Goal: Transaction & Acquisition: Purchase product/service

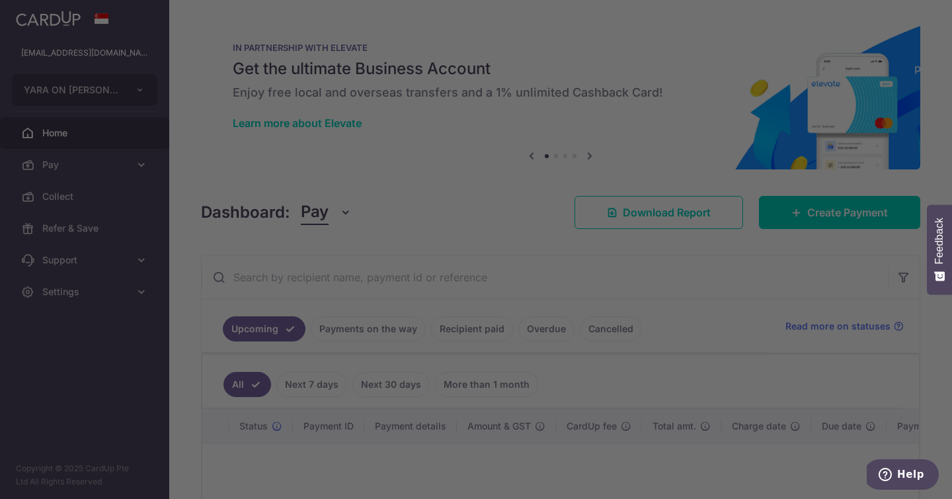
click at [124, 163] on div at bounding box center [481, 252] width 962 height 504
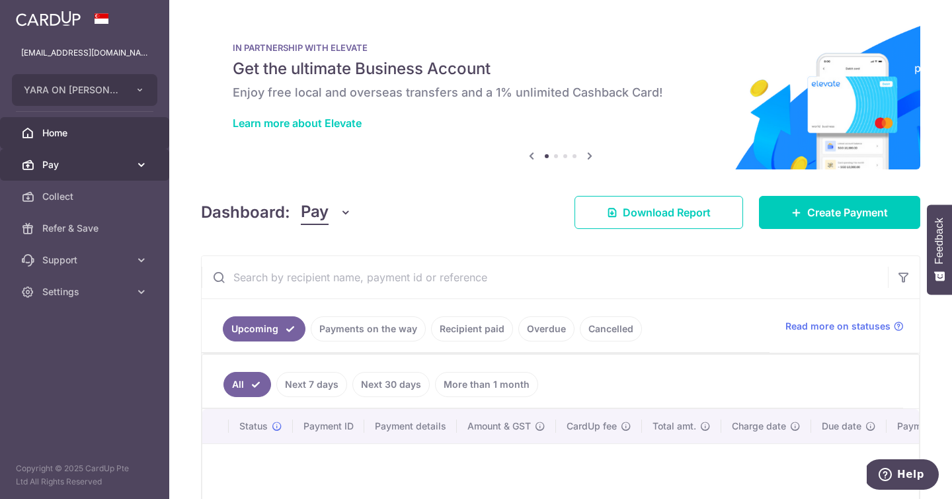
click at [138, 165] on icon at bounding box center [141, 164] width 13 height 13
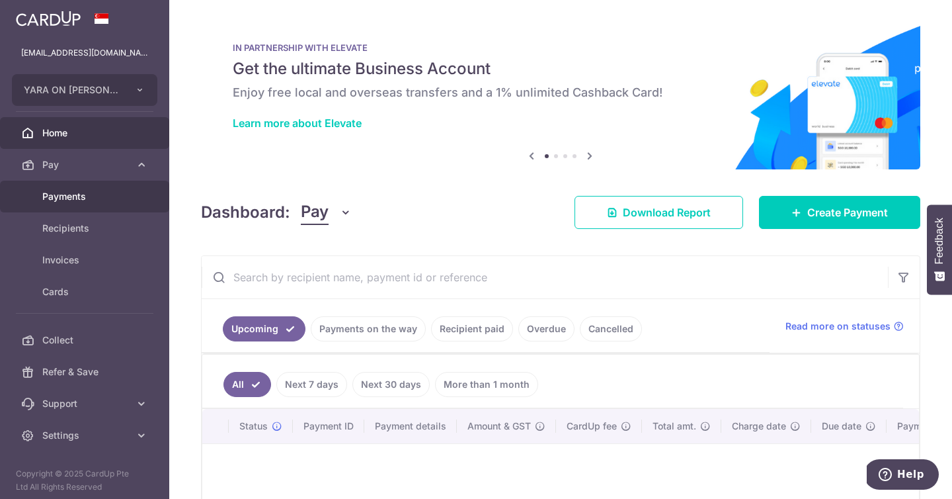
click at [75, 198] on span "Payments" at bounding box center [85, 196] width 87 height 13
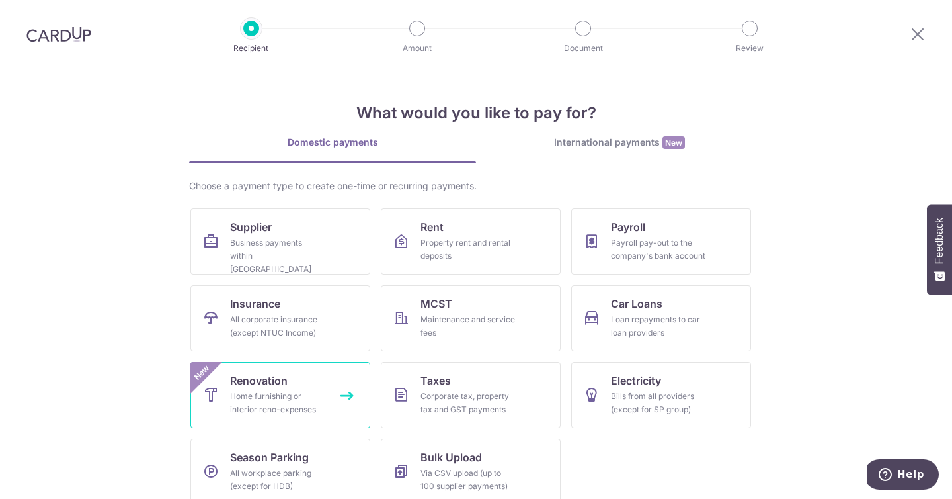
click at [279, 392] on div "Home furnishing or interior reno-expenses" at bounding box center [277, 403] width 95 height 26
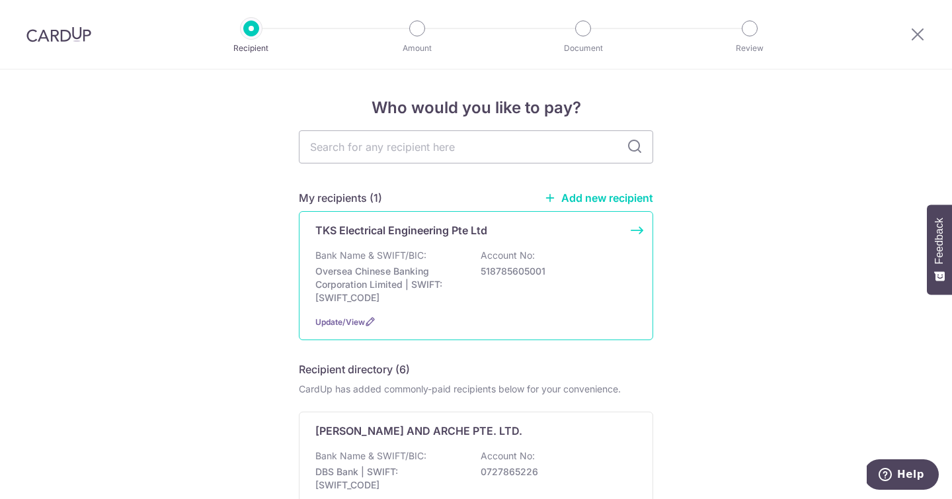
click at [472, 250] on div "Bank Name & SWIFT/BIC: Oversea Chinese Banking Corporation Limited | SWIFT: OCB…" at bounding box center [475, 277] width 321 height 56
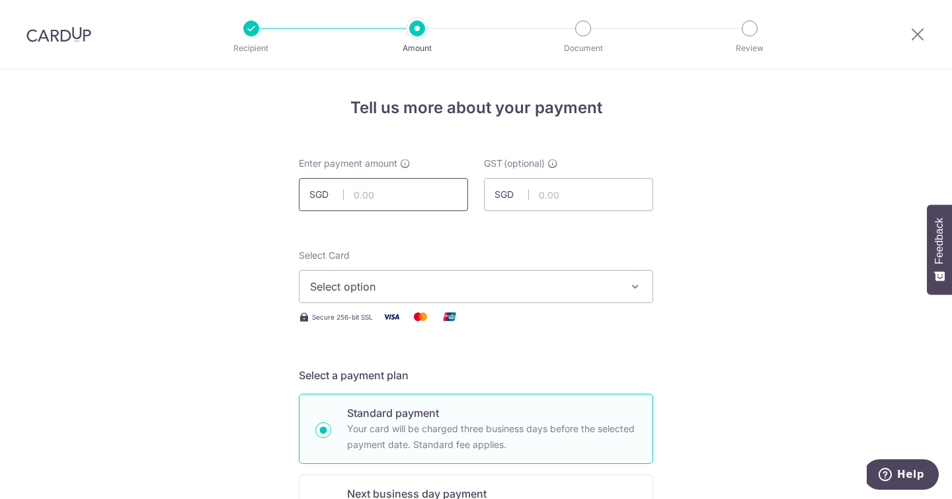
click at [410, 193] on input "text" at bounding box center [383, 194] width 169 height 33
paste input "73,394.50"
type input "73,394.50"
click at [587, 193] on input "text" at bounding box center [568, 194] width 169 height 33
paste input "6,605.50"
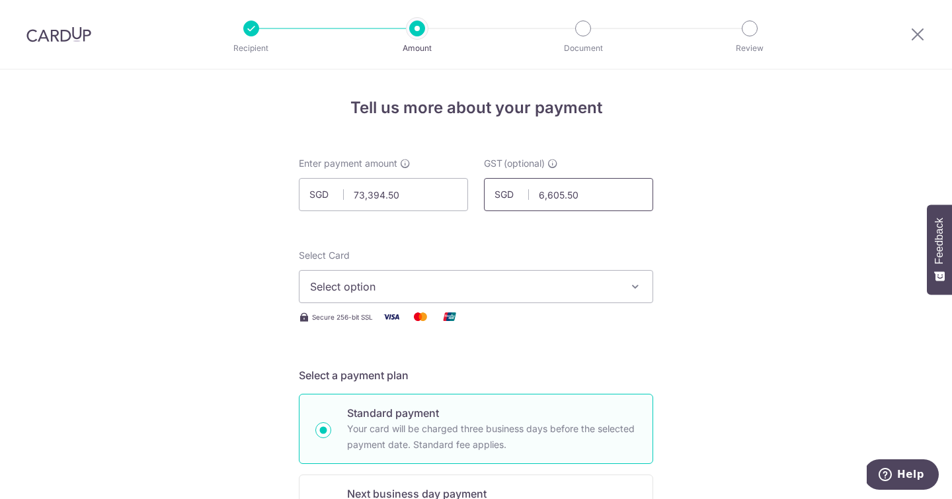
type input "6,605.50"
click at [557, 290] on span "Select option" at bounding box center [464, 286] width 308 height 16
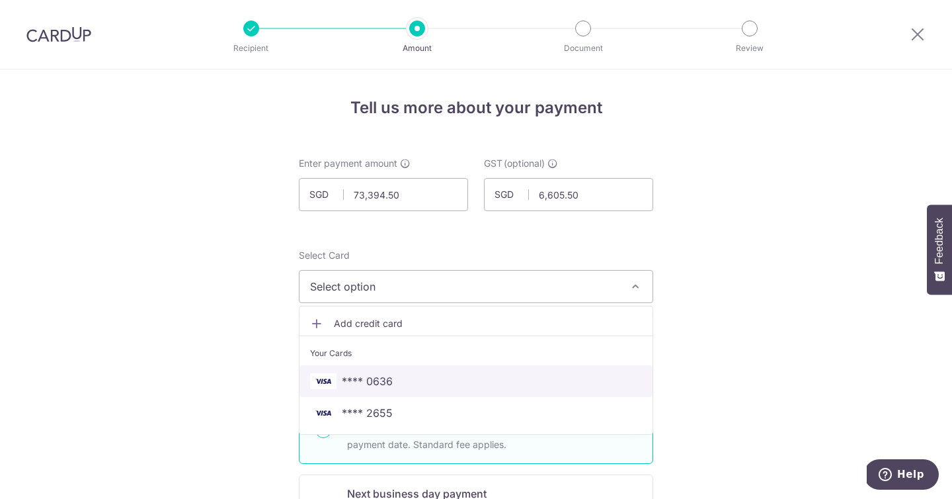
click at [519, 386] on span "**** 0636" at bounding box center [476, 381] width 332 height 16
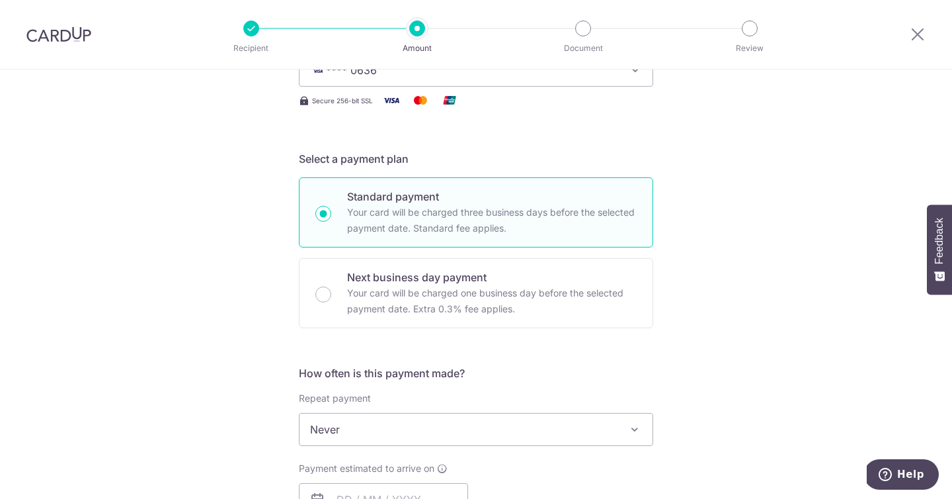
scroll to position [527, 0]
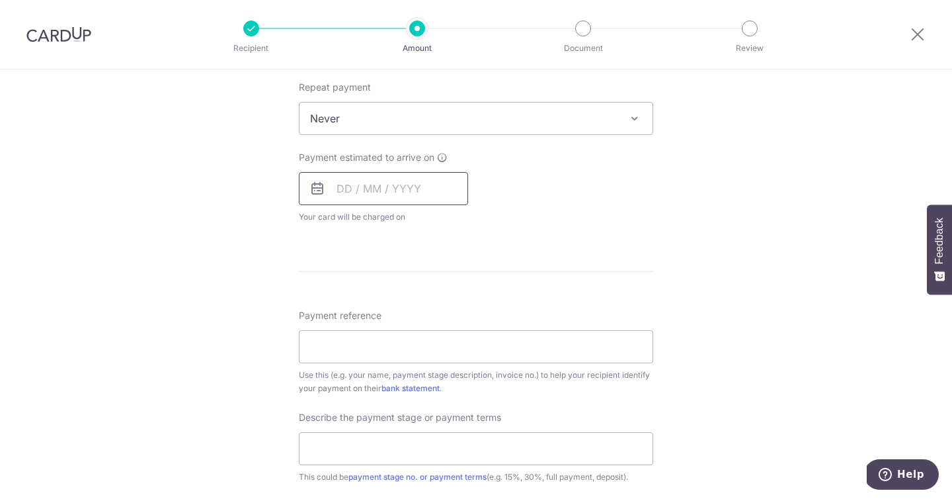
click at [345, 192] on input "text" at bounding box center [383, 188] width 169 height 33
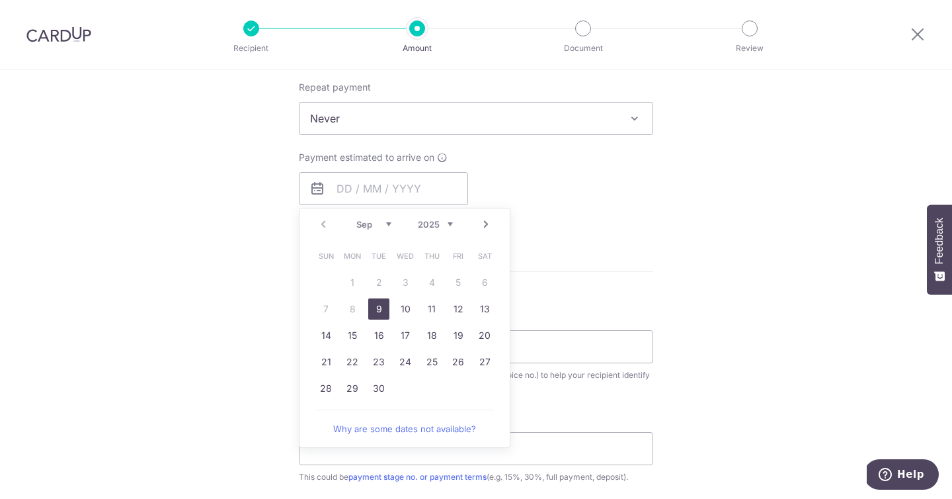
click at [778, 251] on div "Tell us more about your payment Enter payment amount SGD 73,394.50 73394.50 GST…" at bounding box center [476, 229] width 952 height 1374
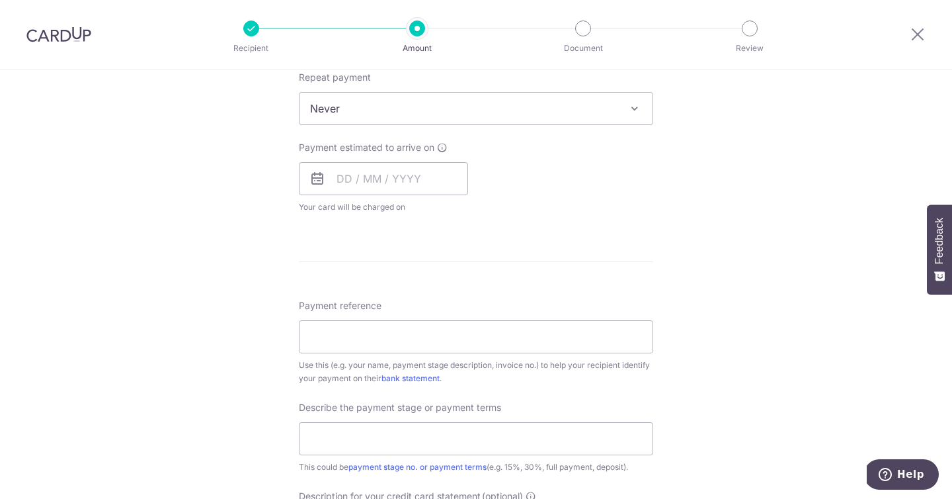
scroll to position [540, 0]
click at [707, 270] on div "Tell us more about your payment Enter payment amount SGD 73,394.50 73394.50 GST…" at bounding box center [476, 217] width 952 height 1374
click at [327, 165] on input "text" at bounding box center [383, 175] width 169 height 33
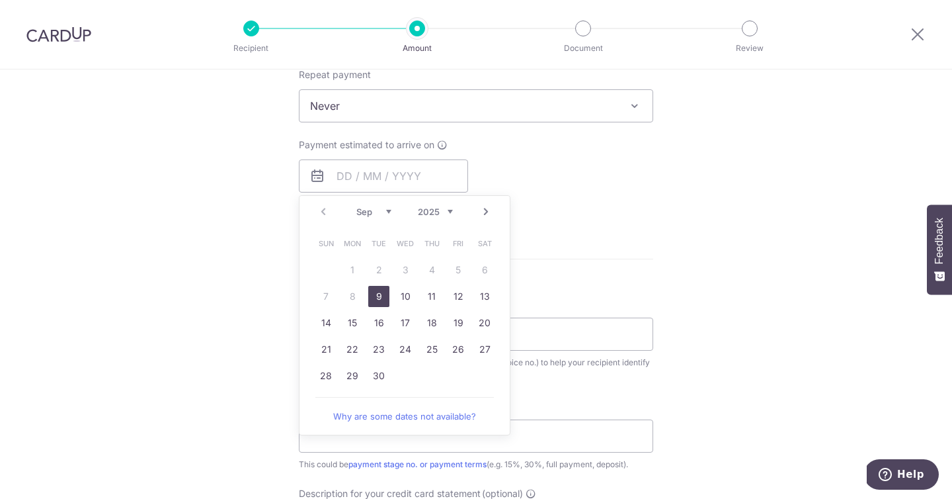
click at [376, 298] on link "9" at bounding box center [378, 296] width 21 height 21
type input "[DATE]"
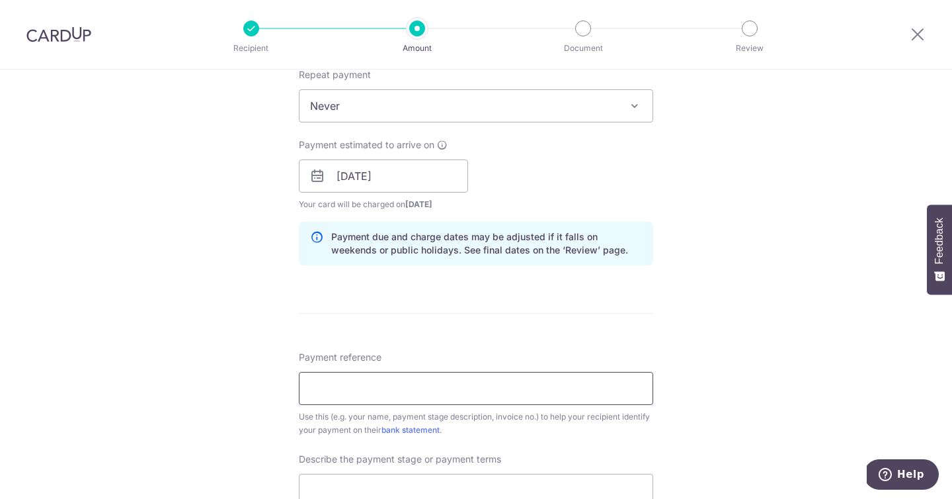
click at [427, 383] on input "Payment reference" at bounding box center [476, 388] width 354 height 33
click at [335, 388] on input "Yara Renovation Deposit" at bounding box center [476, 388] width 354 height 33
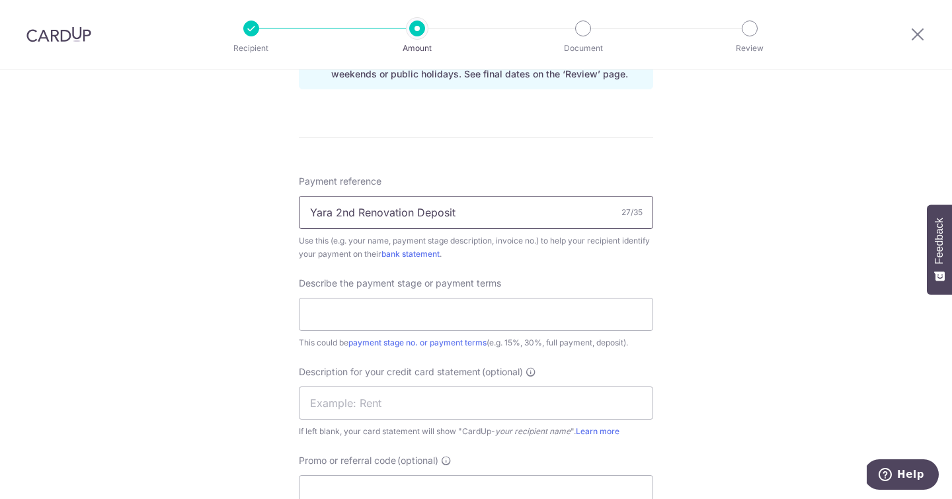
click at [396, 213] on input "Yara 2nd Renovation Deposit" at bounding box center [476, 212] width 354 height 33
type input "Yara 2nd Renovation Deposit"
click at [423, 307] on input "text" at bounding box center [476, 314] width 354 height 33
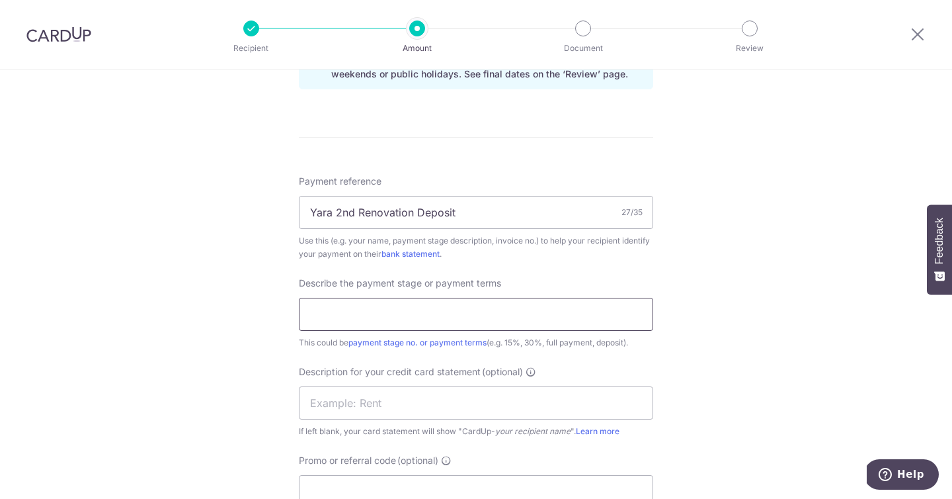
paste input "Yara 2nd Renovation Deposit"
type input "Yara 2nd Renovation Deposit"
drag, startPoint x: 777, startPoint y: 368, endPoint x: 723, endPoint y: 379, distance: 55.4
click at [778, 368] on div "Tell us more about your payment Enter payment amount SGD 73,394.50 73394.50 GST…" at bounding box center [476, 68] width 952 height 1428
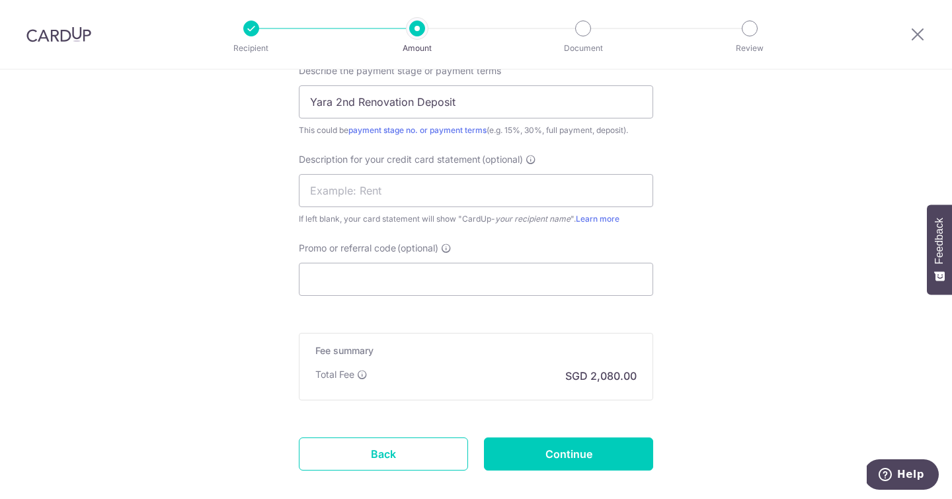
scroll to position [999, 0]
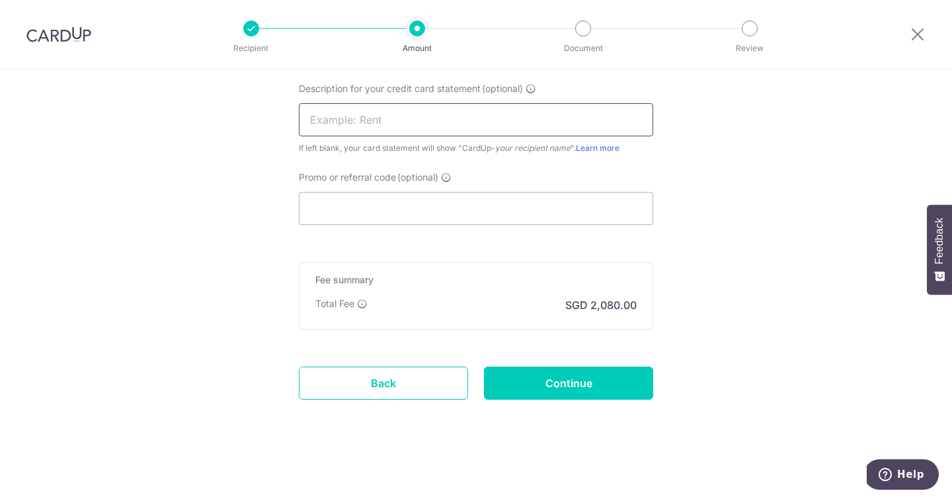
click at [423, 126] on input "text" at bounding box center [476, 119] width 354 height 33
drag, startPoint x: 335, startPoint y: 118, endPoint x: 327, endPoint y: 117, distance: 8.0
click at [327, 117] on input "YARA Rental dep" at bounding box center [476, 119] width 354 height 33
type input "Yara Renovation"
drag, startPoint x: 552, startPoint y: 158, endPoint x: 526, endPoint y: 159, distance: 25.2
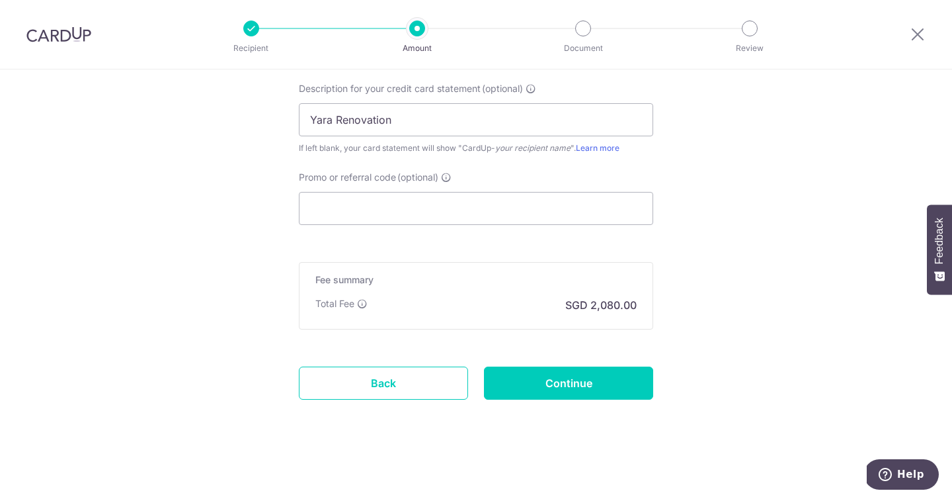
click at [539, 159] on div "Payment reference Yara 2nd Renovation Deposit 27/35 Use this (e.g. your name, p…" at bounding box center [476, 58] width 354 height 333
click at [523, 199] on input "Promo or referral code (optional)" at bounding box center [476, 208] width 354 height 33
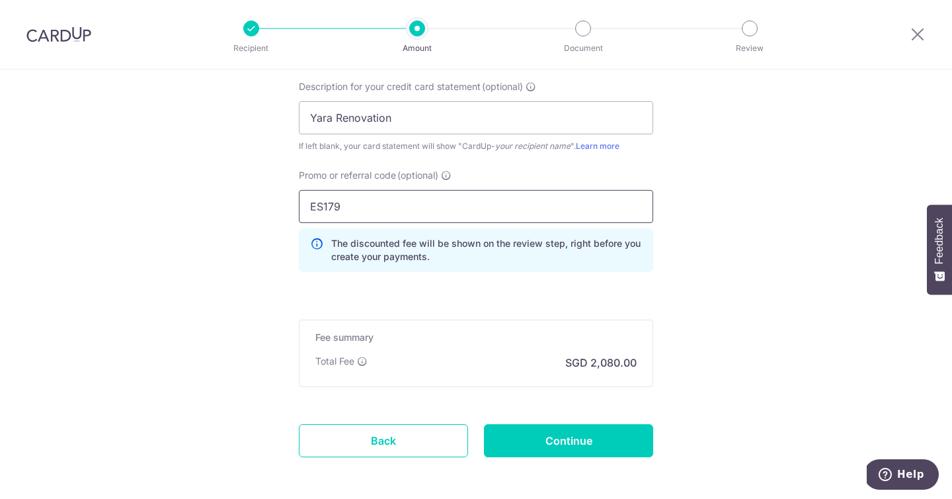
scroll to position [1001, 0]
type input "ES179"
click at [605, 429] on input "Continue" at bounding box center [568, 439] width 169 height 33
type input "Create Schedule"
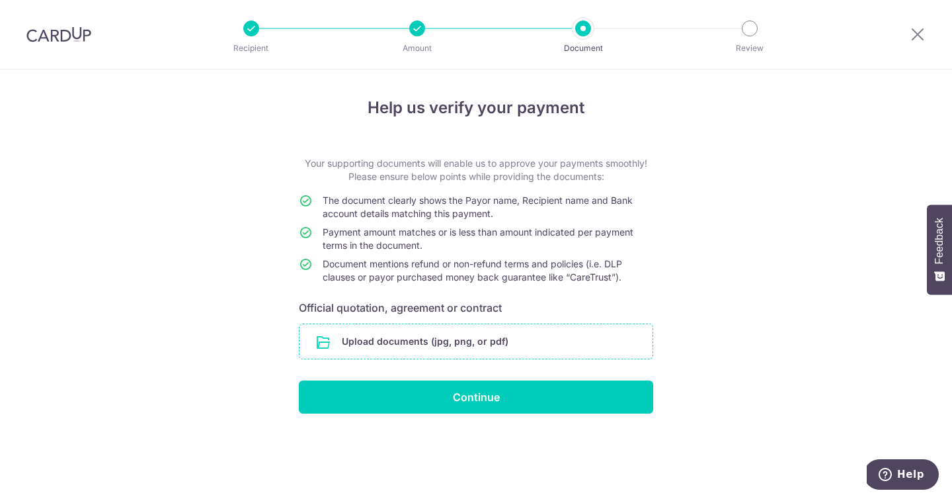
click at [544, 345] on input "file" at bounding box center [476, 341] width 353 height 34
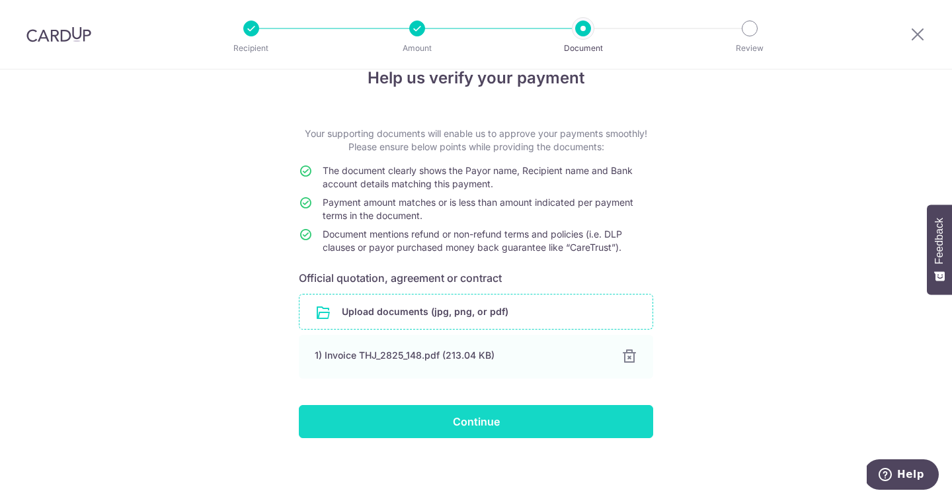
scroll to position [31, 0]
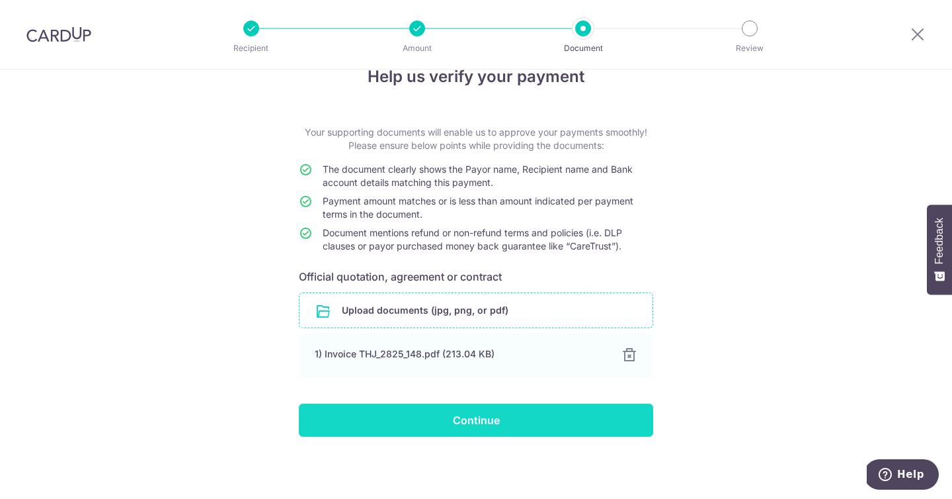
click at [566, 425] on input "Continue" at bounding box center [476, 419] width 354 height 33
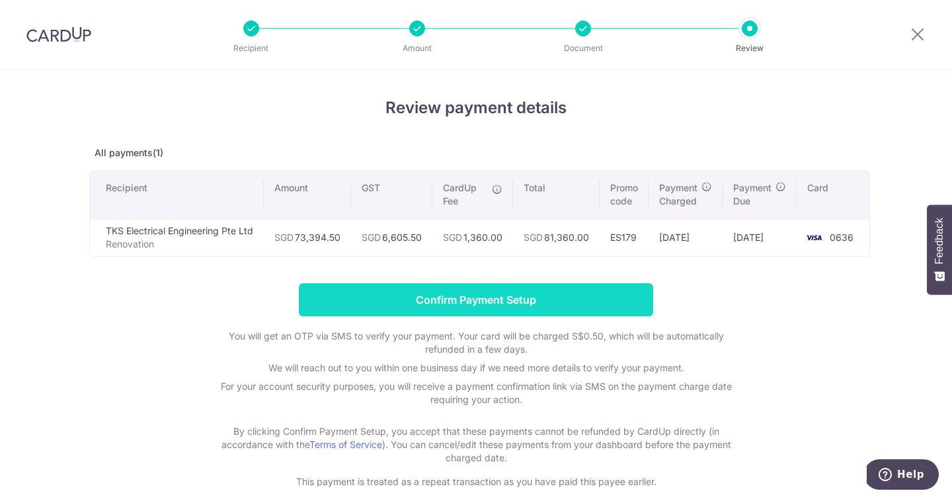
click at [413, 294] on input "Confirm Payment Setup" at bounding box center [476, 299] width 354 height 33
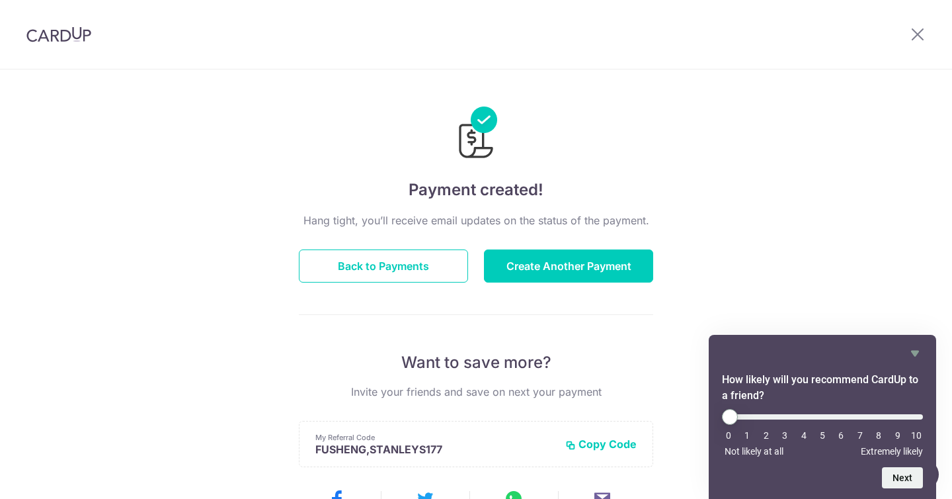
scroll to position [17, 0]
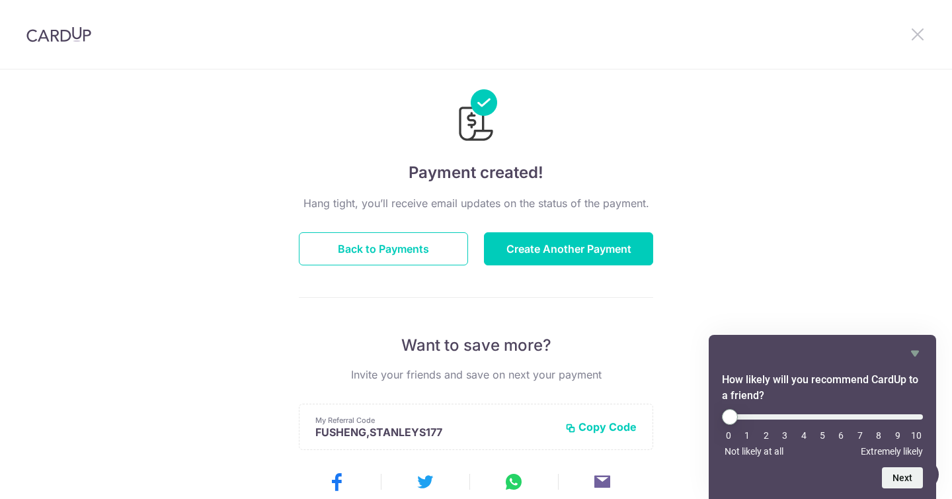
click at [919, 37] on icon at bounding box center [918, 34] width 16 height 17
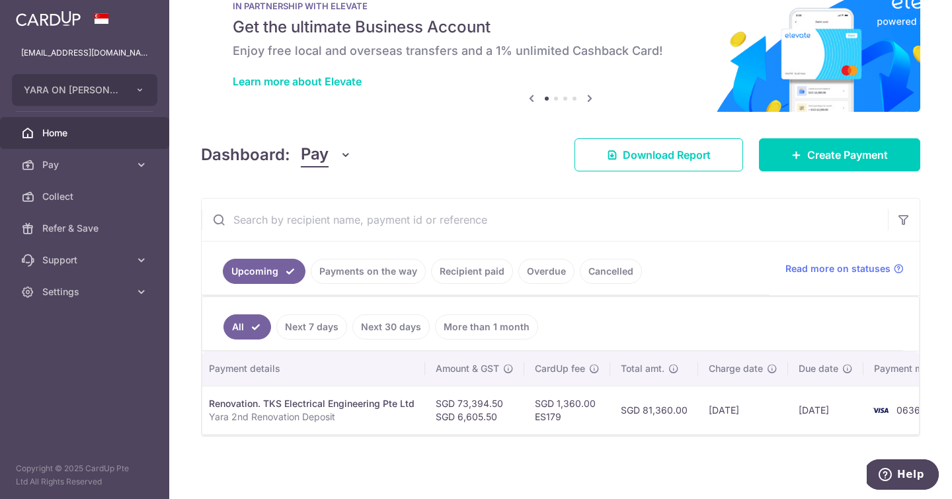
scroll to position [0, 213]
